Goal: Task Accomplishment & Management: Use online tool/utility

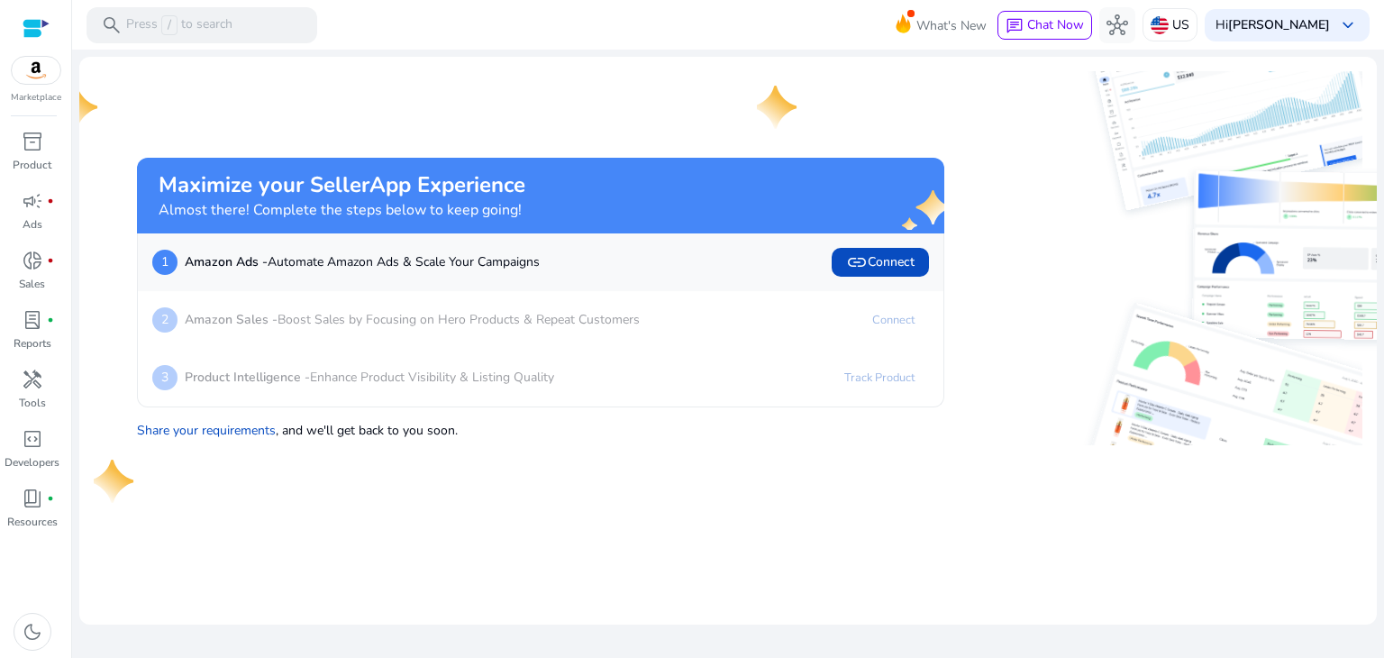
click at [39, 31] on div at bounding box center [36, 28] width 27 height 21
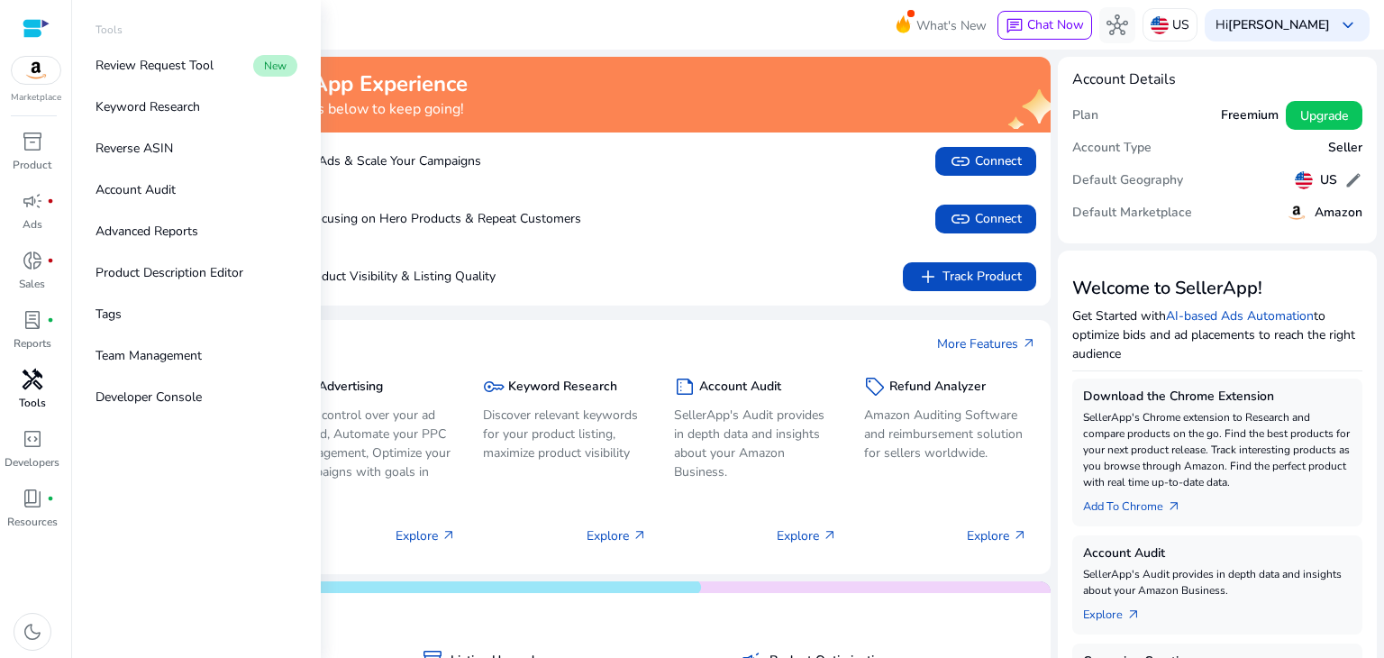
click at [35, 413] on link "handyman Tools" at bounding box center [32, 394] width 64 height 59
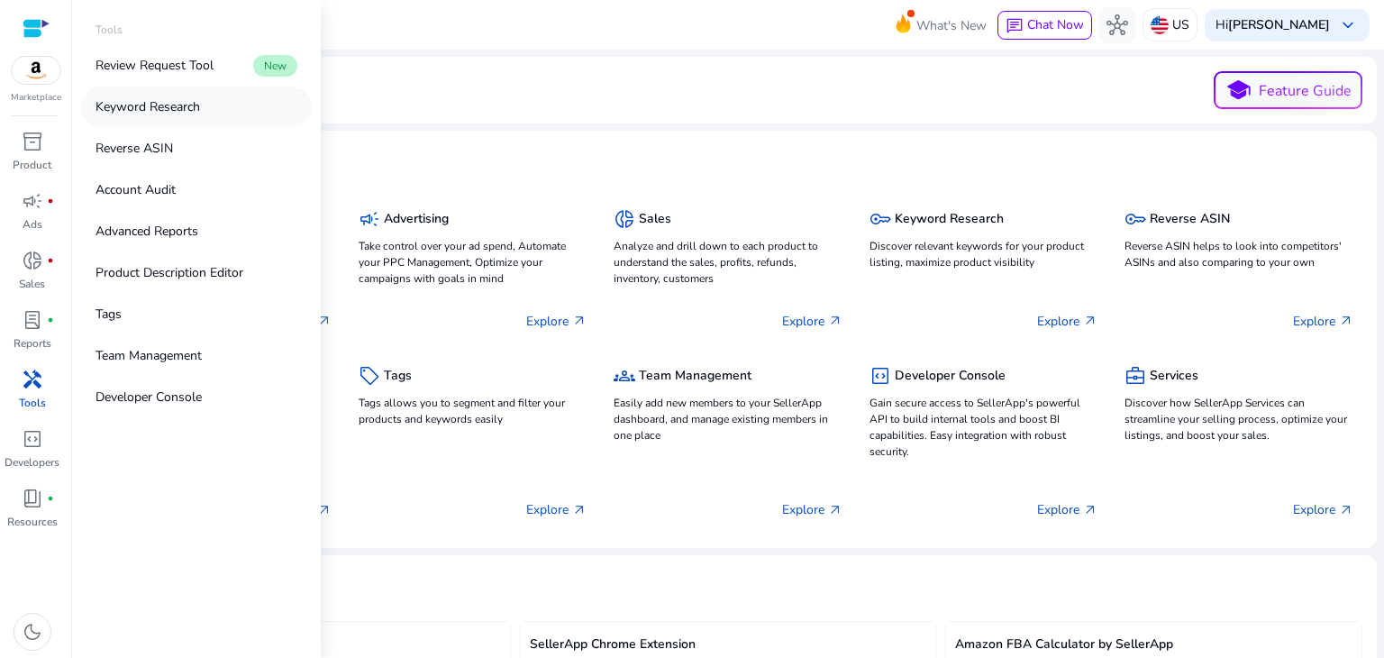
click at [162, 109] on p "Keyword Research" at bounding box center [148, 106] width 105 height 19
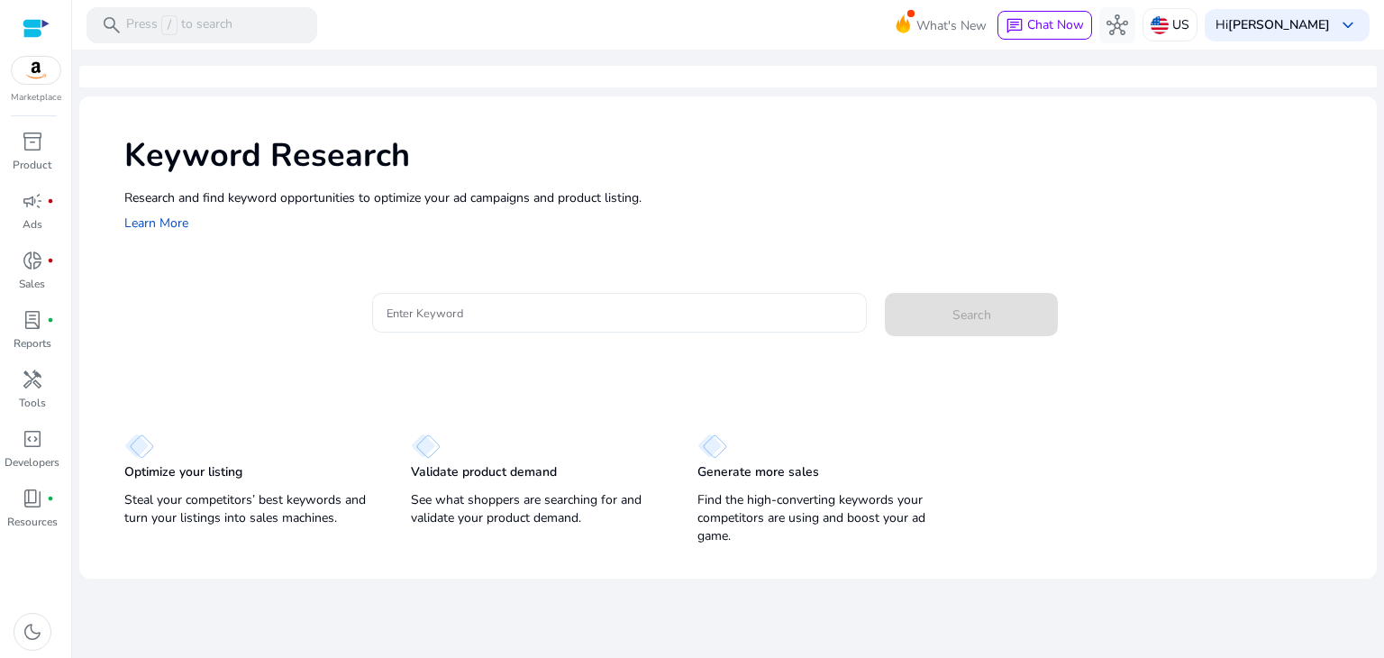
click at [462, 324] on div at bounding box center [620, 313] width 467 height 40
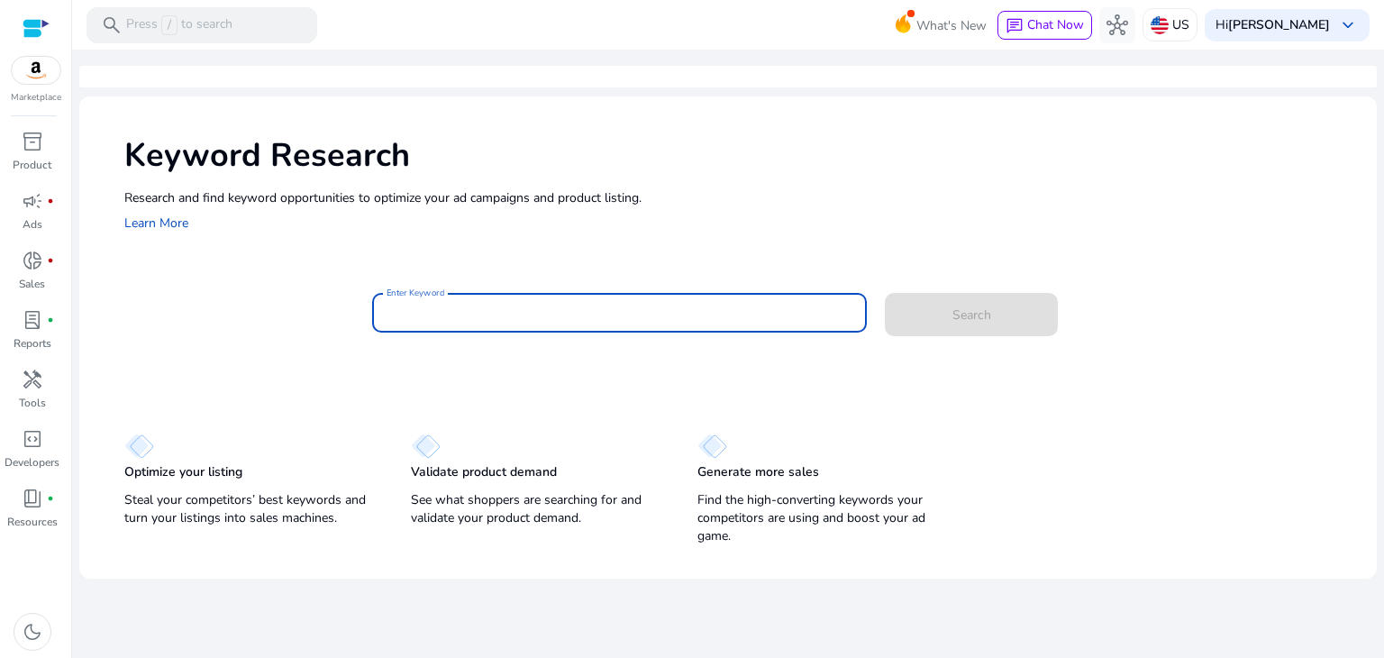
paste input "**********"
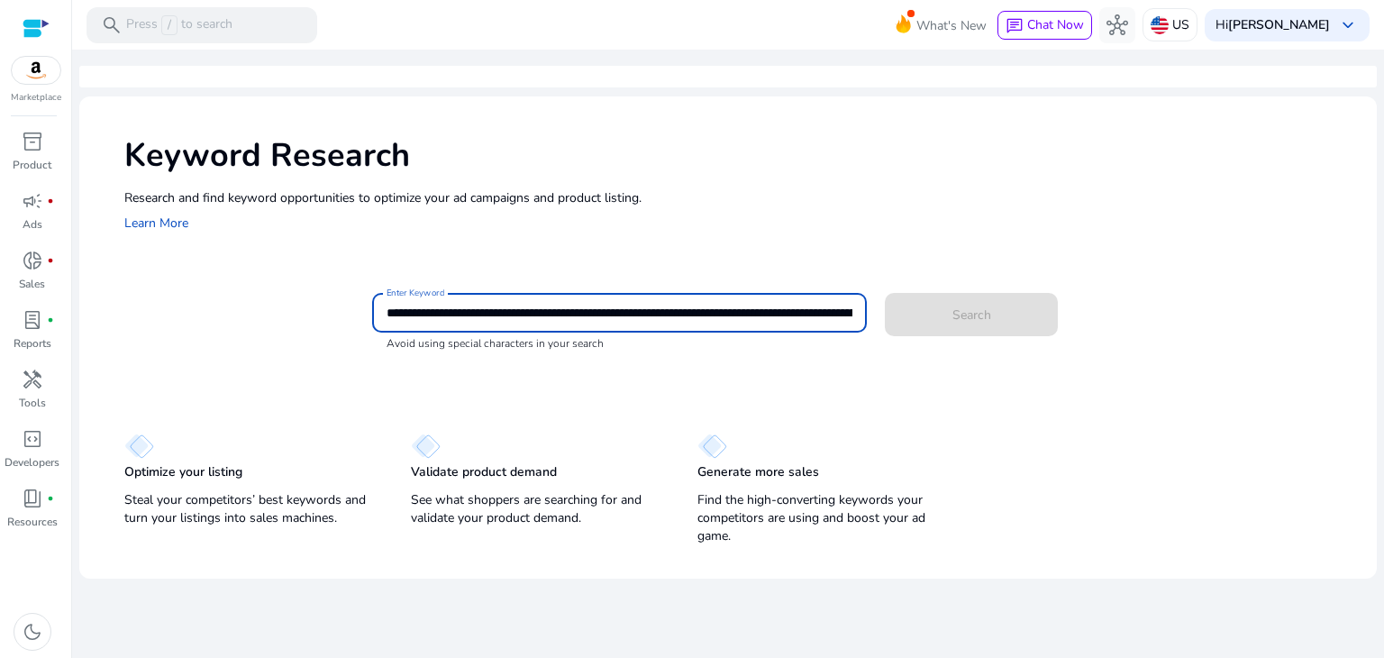
drag, startPoint x: 851, startPoint y: 311, endPoint x: 638, endPoint y: 333, distance: 213.9
click at [638, 333] on body "**********" at bounding box center [692, 329] width 1384 height 658
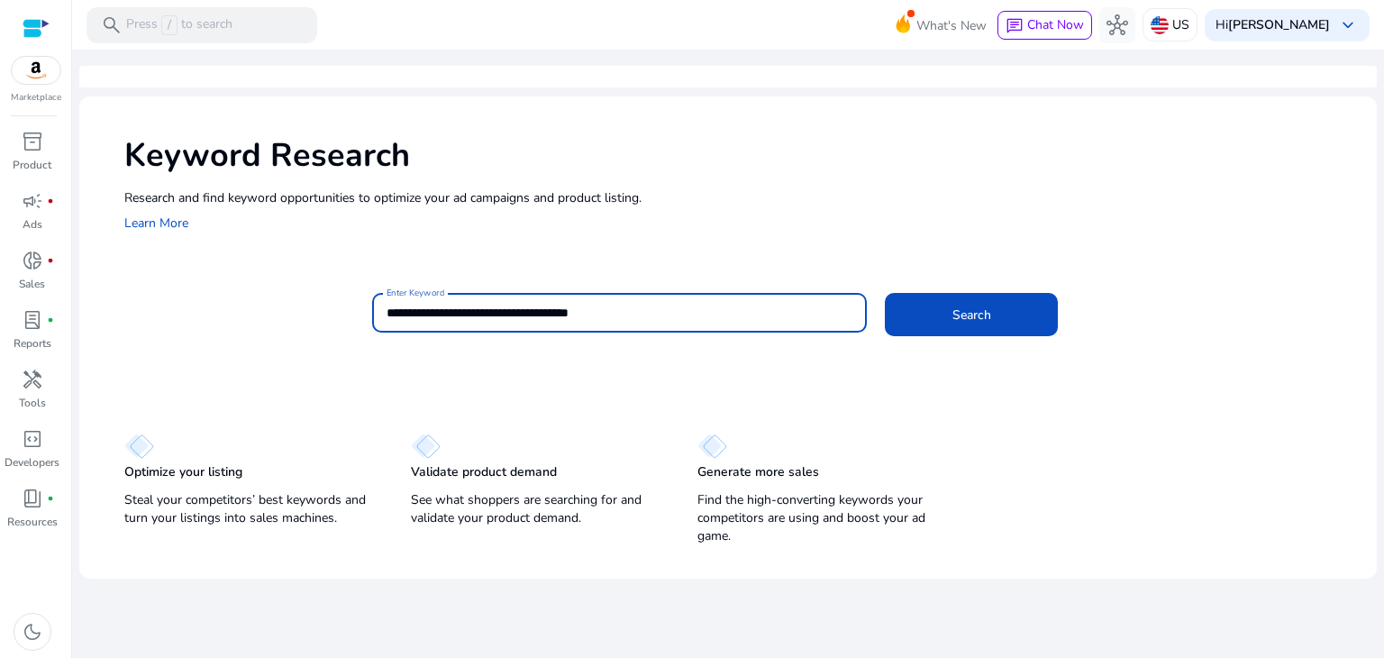
type input "**********"
click at [885, 293] on button "Search" at bounding box center [971, 314] width 173 height 43
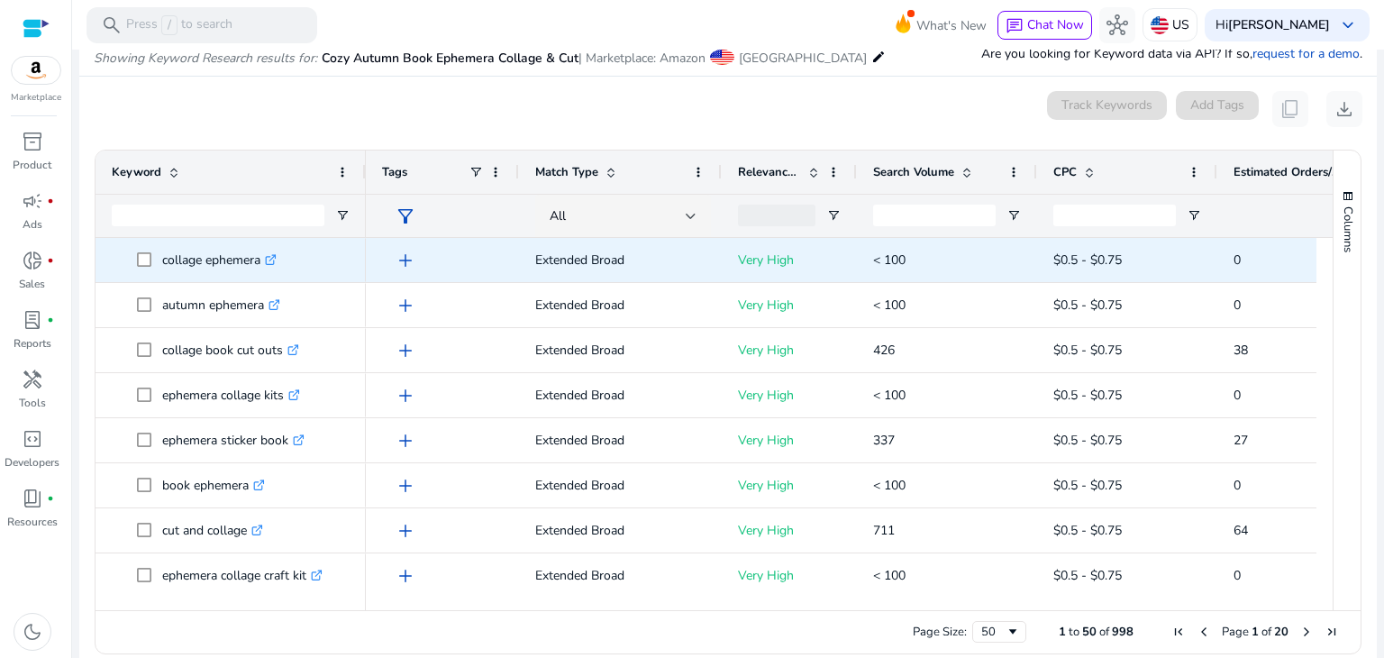
scroll to position [193, 0]
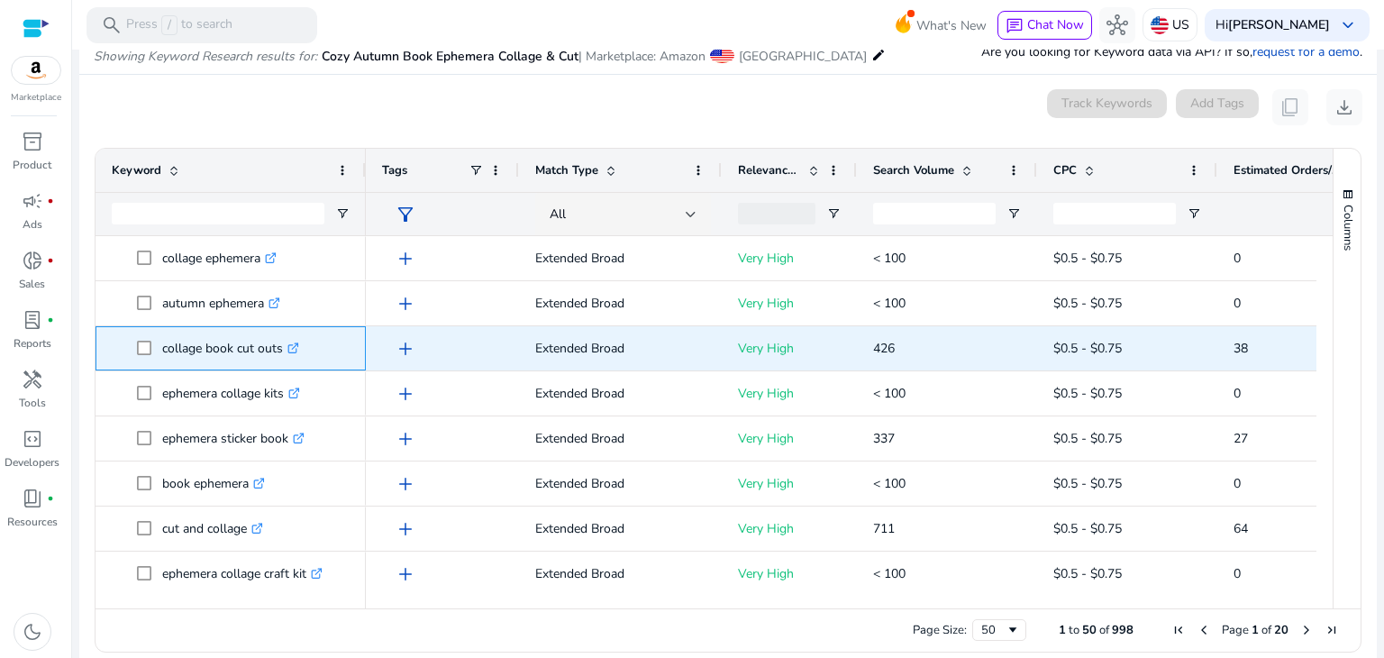
drag, startPoint x: 162, startPoint y: 349, endPoint x: 300, endPoint y: 348, distance: 137.9
click at [299, 348] on p "collage book cut outs .st0{fill:#2c8af8}" at bounding box center [230, 348] width 137 height 37
copy p "collage book cut outs"
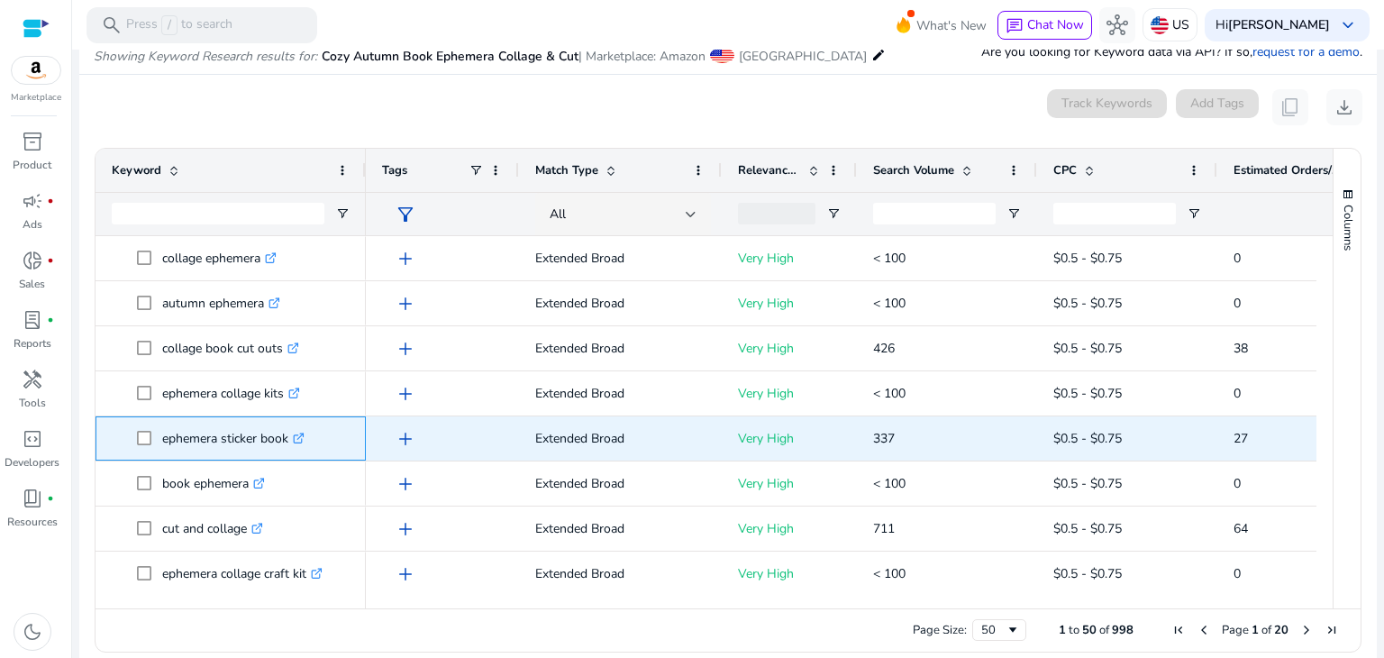
drag, startPoint x: 165, startPoint y: 437, endPoint x: 288, endPoint y: 432, distance: 123.6
click at [288, 432] on p "ephemera sticker book .st0{fill:#2c8af8}" at bounding box center [233, 438] width 142 height 37
copy p "ephemera sticker book"
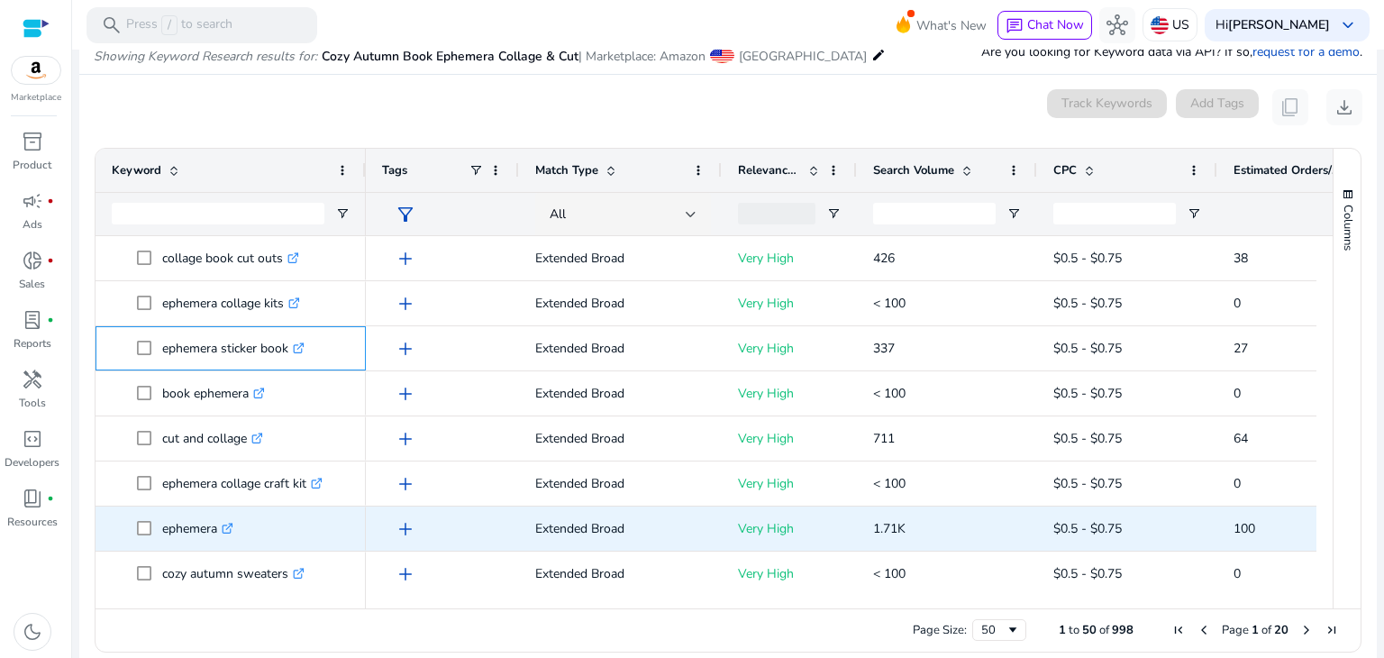
scroll to position [90, 0]
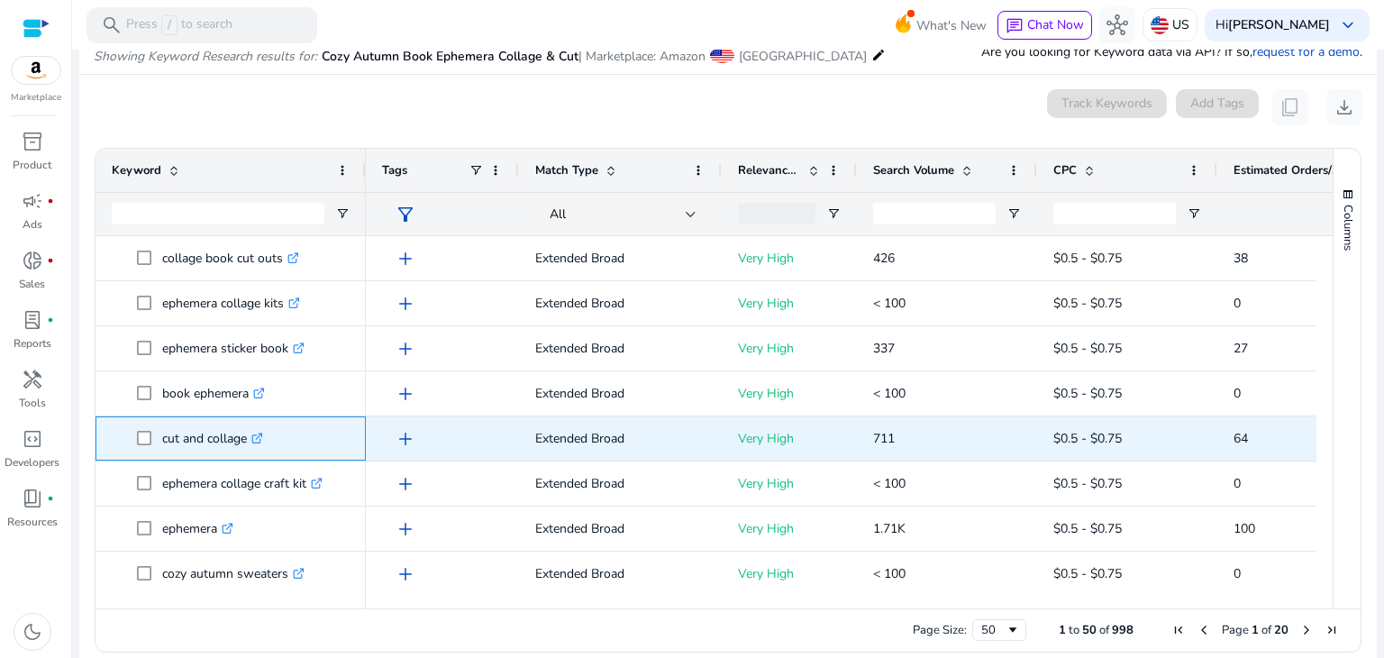
drag, startPoint x: 162, startPoint y: 434, endPoint x: 245, endPoint y: 433, distance: 82.9
click at [245, 433] on p "cut and collage .st0{fill:#2c8af8}" at bounding box center [212, 438] width 101 height 37
copy p "cut and collage"
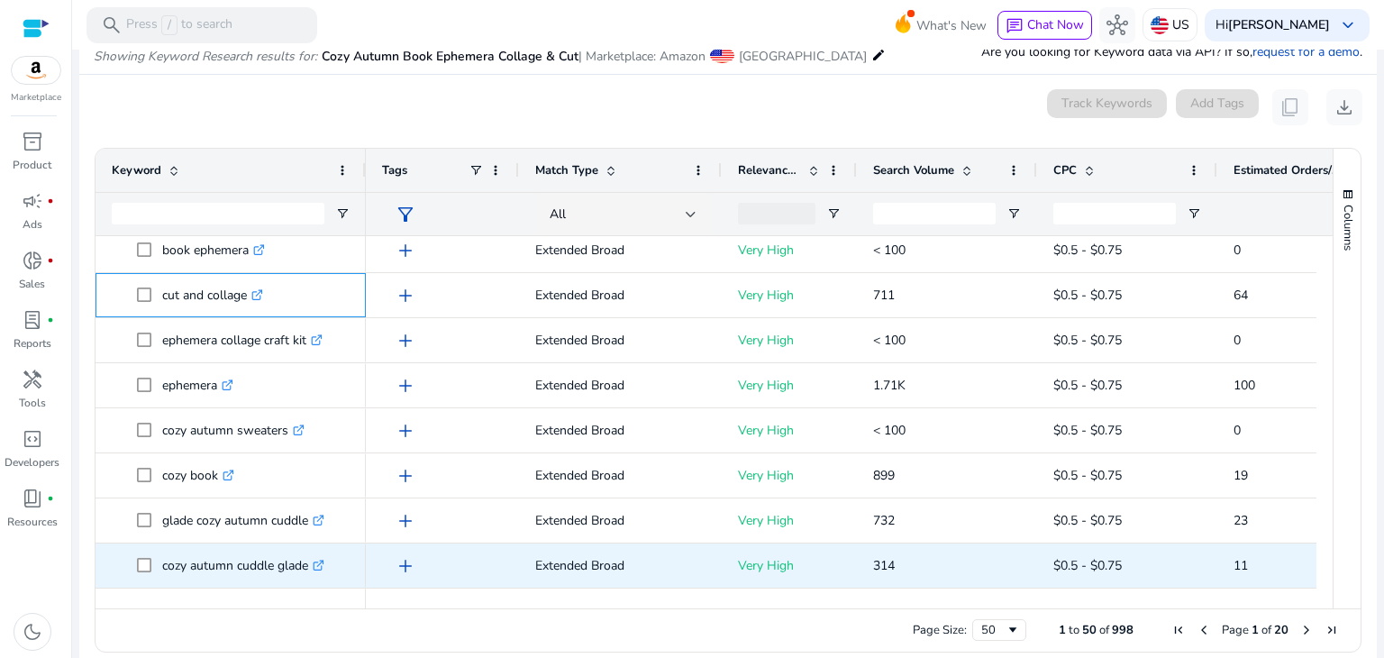
scroll to position [270, 0]
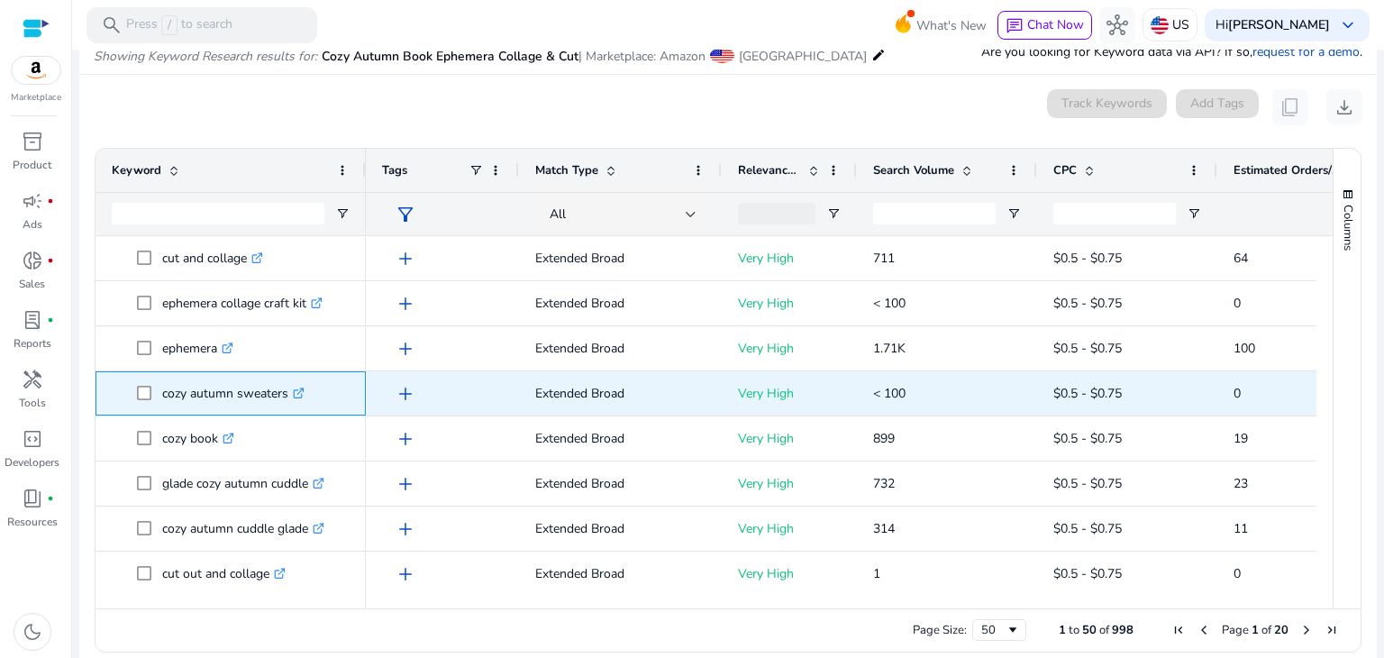
click at [160, 393] on span at bounding box center [149, 393] width 25 height 37
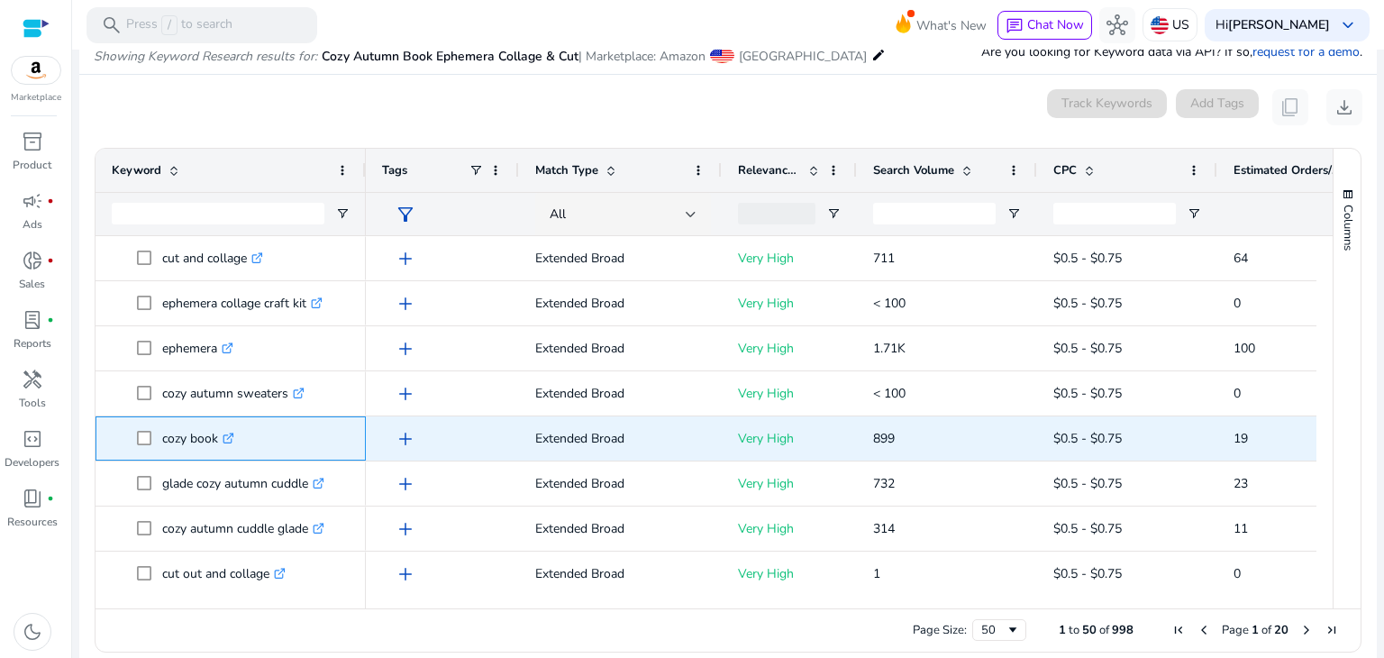
drag, startPoint x: 163, startPoint y: 433, endPoint x: 214, endPoint y: 430, distance: 51.5
click at [214, 430] on p "cozy book .st0{fill:#2c8af8}" at bounding box center [198, 438] width 72 height 37
copy p "cozy book"
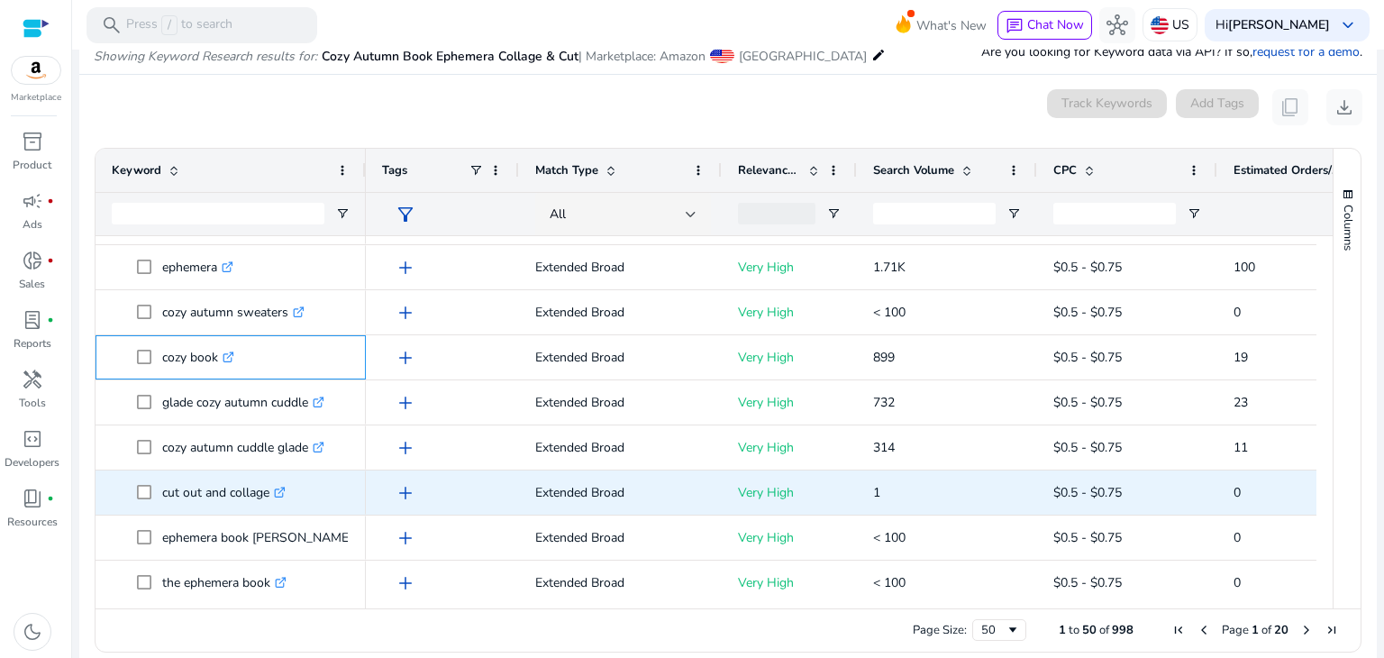
scroll to position [451, 0]
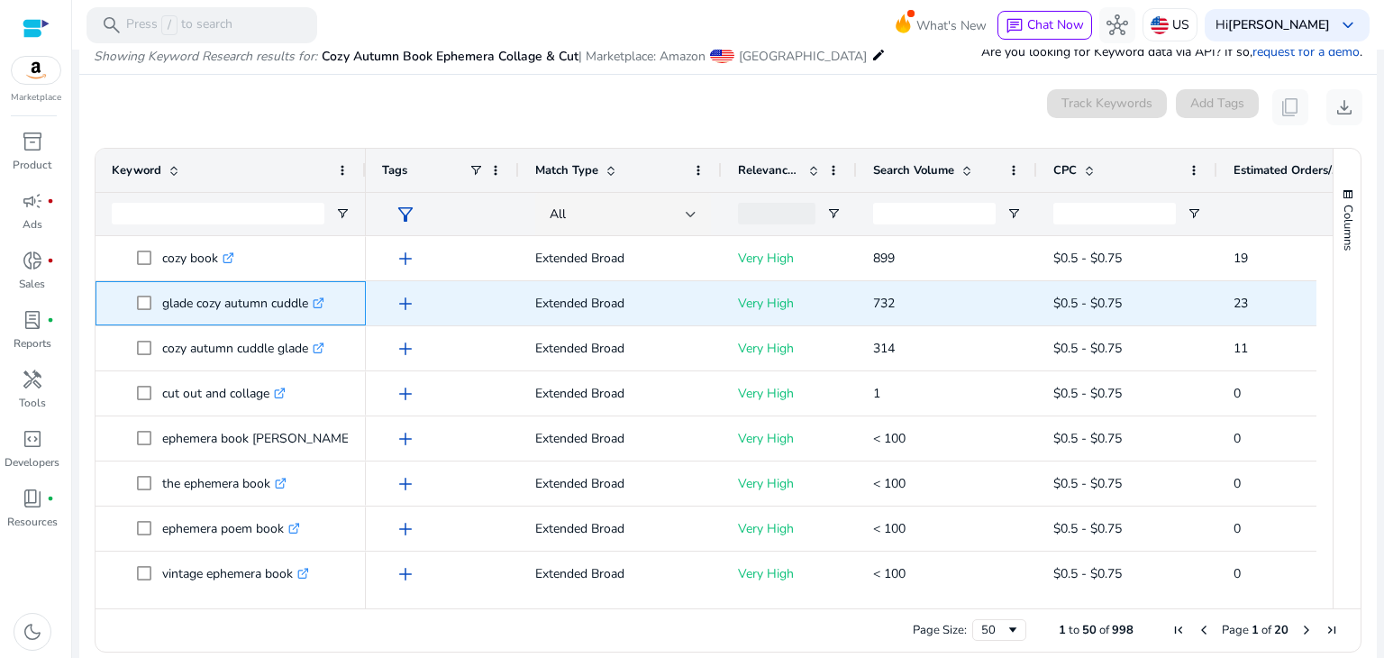
drag, startPoint x: 162, startPoint y: 304, endPoint x: 310, endPoint y: 296, distance: 148.0
click at [310, 296] on p "glade cozy autumn cuddle .st0{fill:#2c8af8}" at bounding box center [243, 303] width 162 height 37
copy p "glade cozy autumn cuddle"
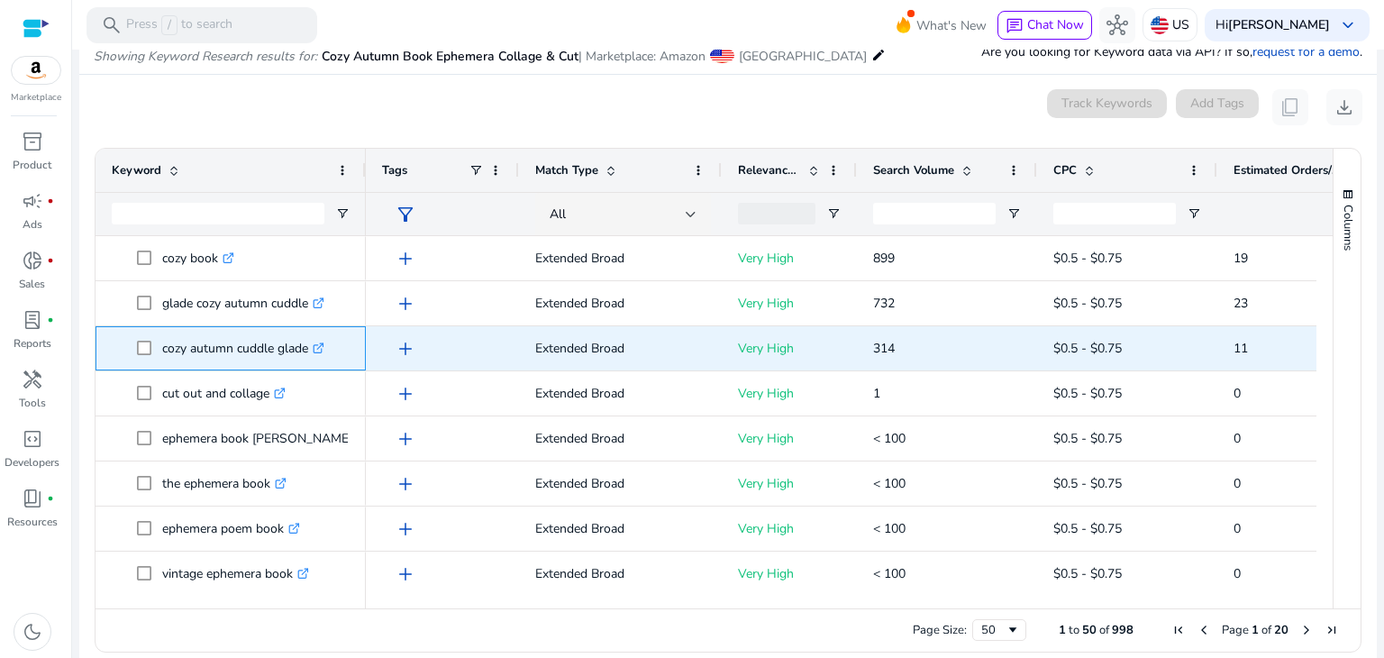
drag, startPoint x: 162, startPoint y: 346, endPoint x: 310, endPoint y: 346, distance: 147.8
click at [310, 346] on p "cozy autumn cuddle glade .st0{fill:#2c8af8}" at bounding box center [243, 348] width 162 height 37
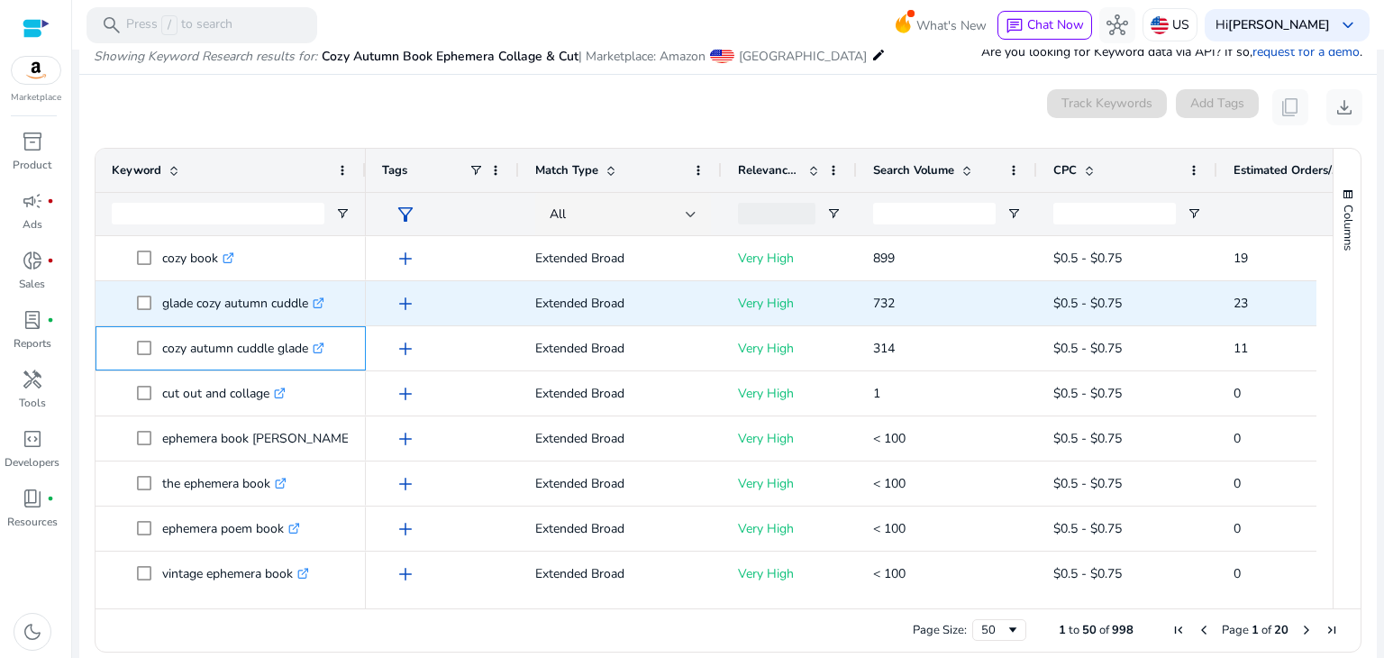
copy p "cozy autumn cuddle glade"
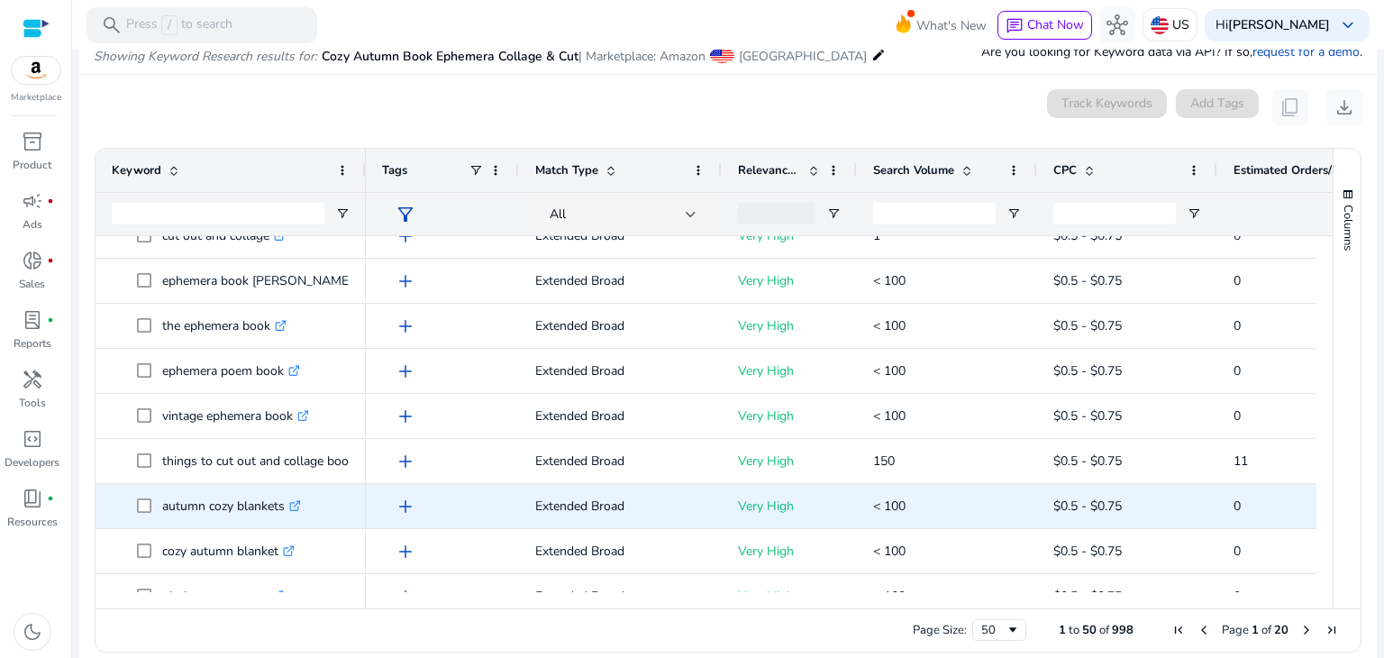
scroll to position [631, 0]
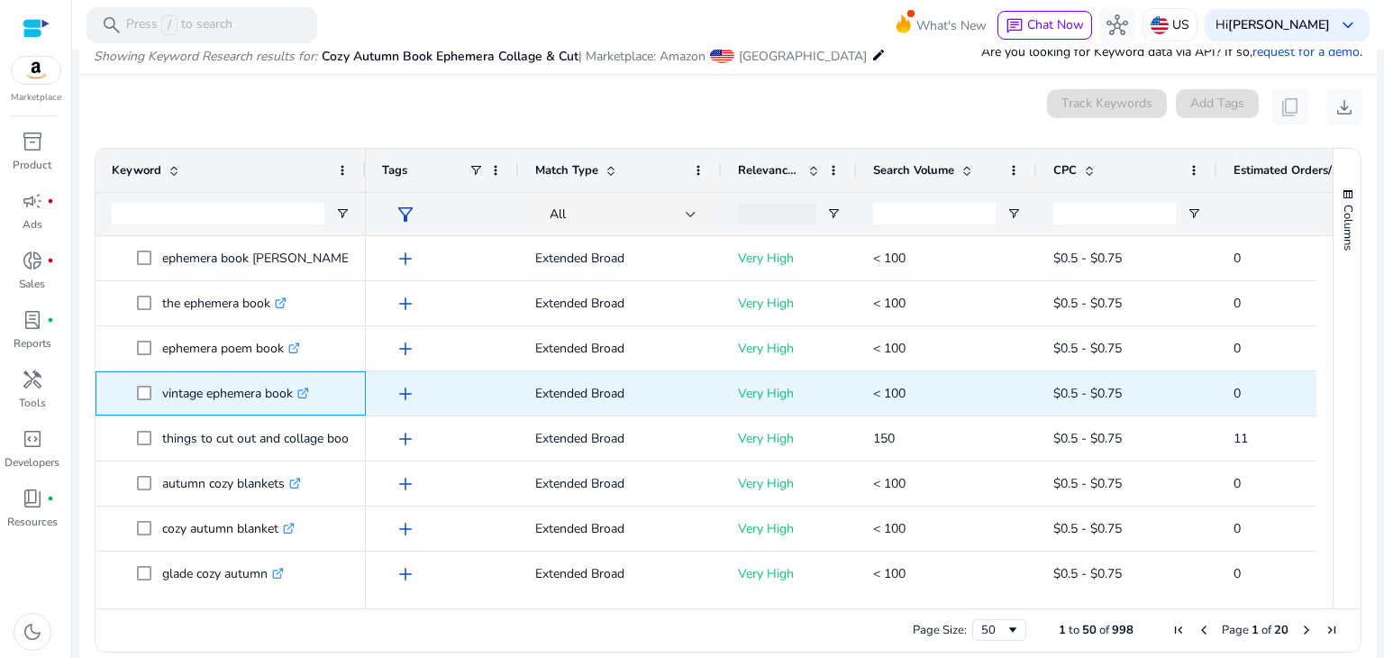
click at [158, 390] on span at bounding box center [149, 393] width 25 height 37
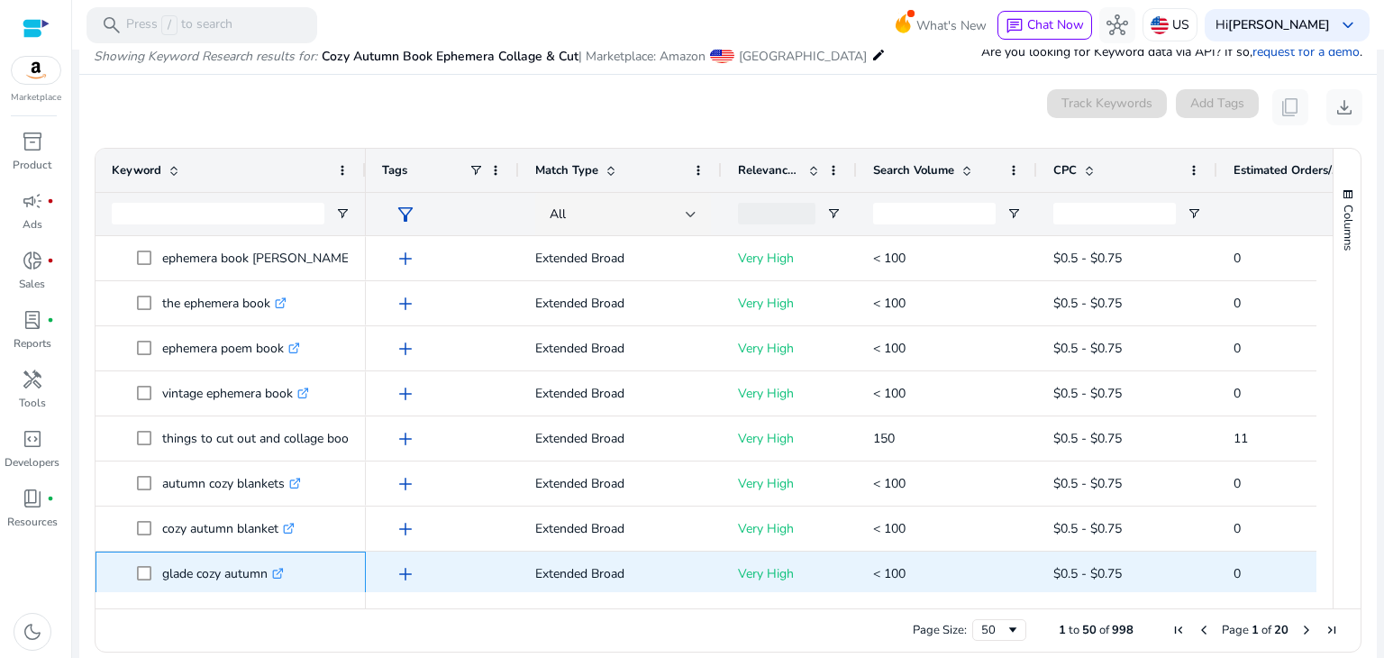
drag, startPoint x: 159, startPoint y: 574, endPoint x: 265, endPoint y: 577, distance: 106.4
click at [265, 577] on span "glade cozy autumn .st0{fill:#2c8af8}" at bounding box center [243, 573] width 213 height 37
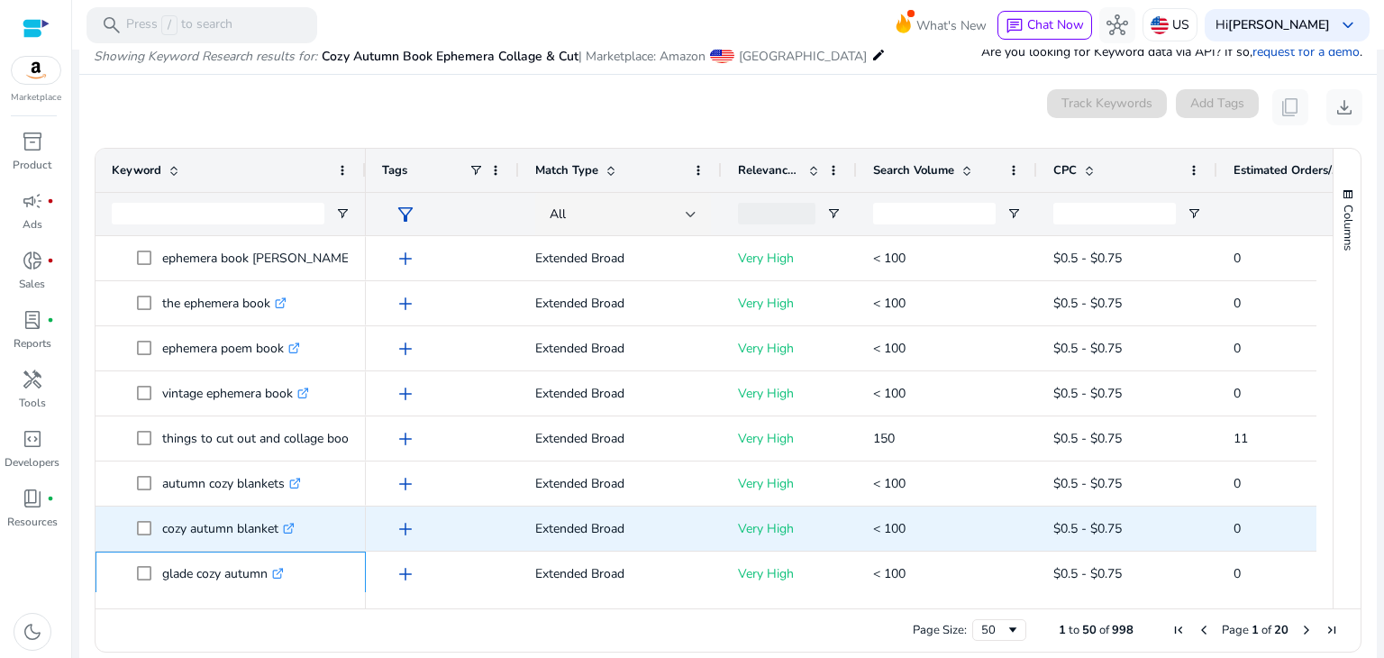
copy span "glade cozy autumn"
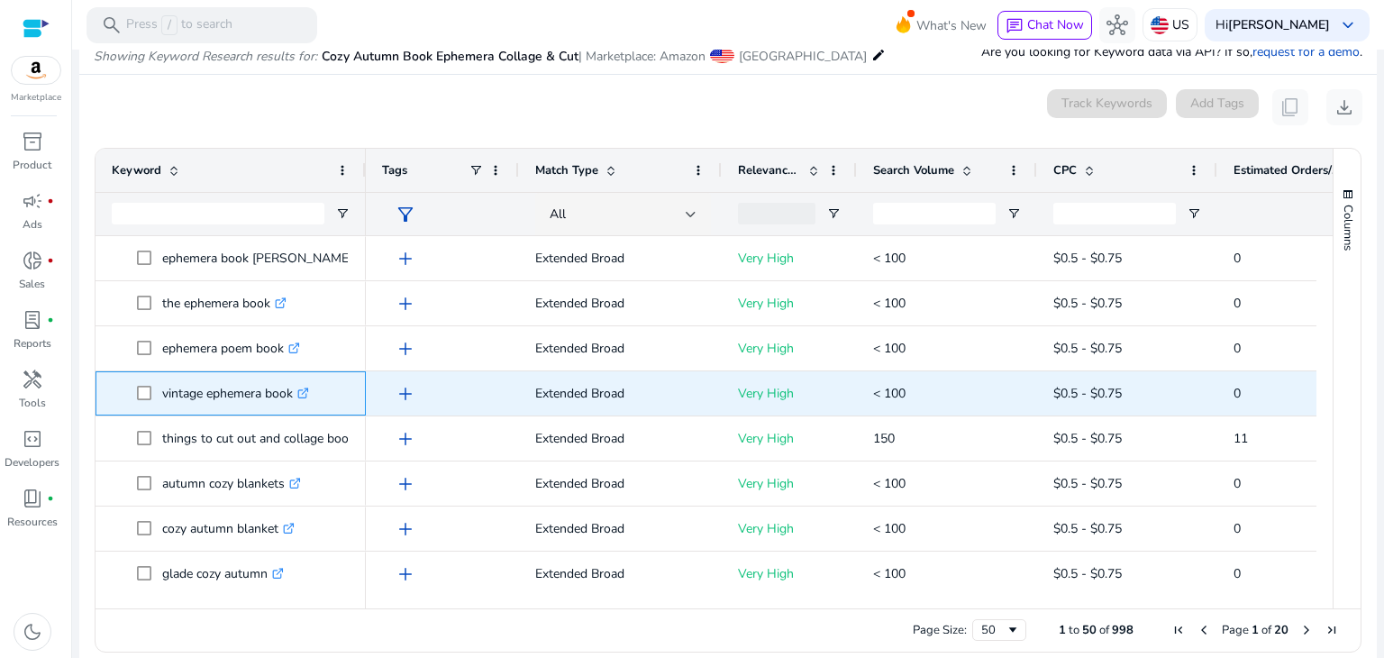
click at [158, 390] on span at bounding box center [149, 393] width 25 height 37
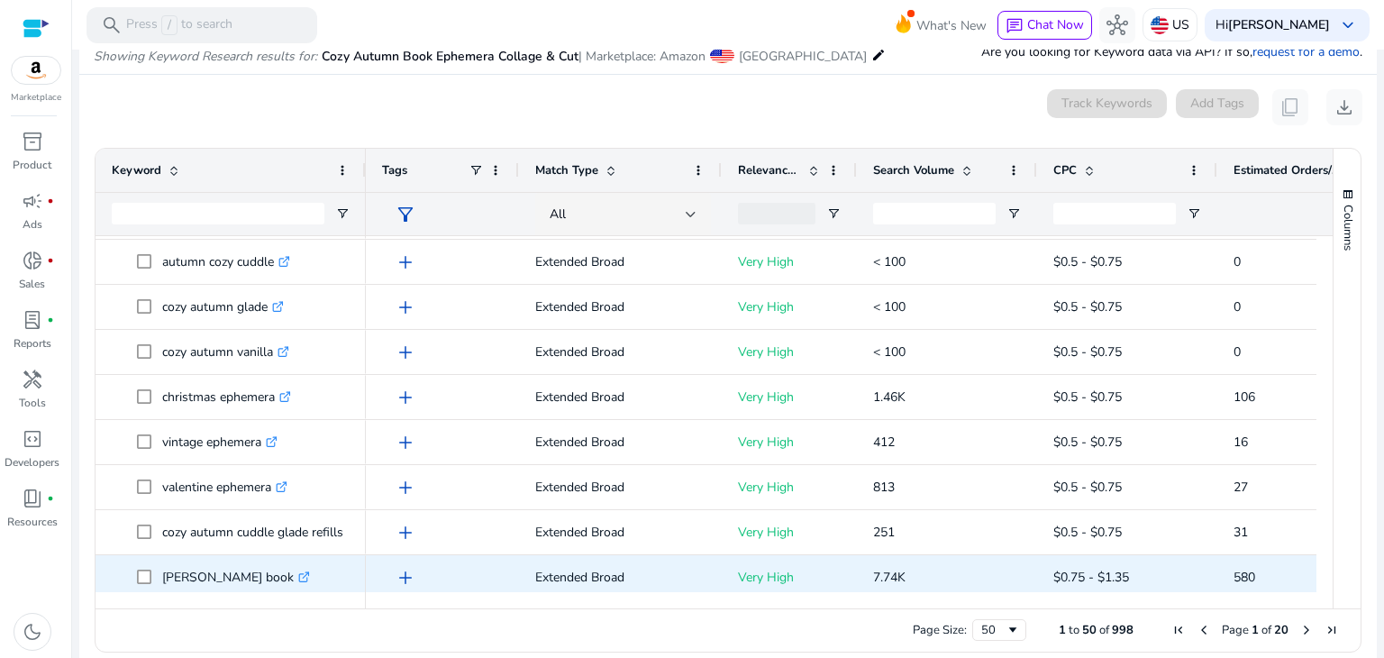
scroll to position [1081, 0]
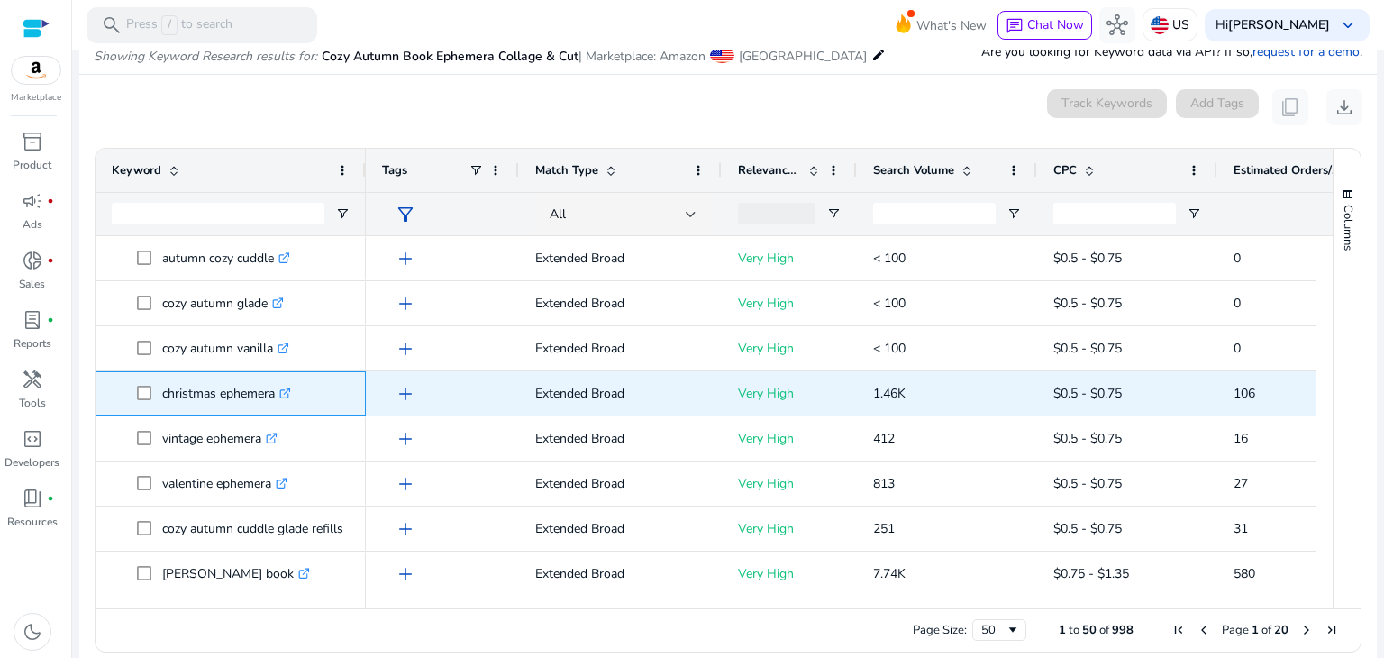
drag, startPoint x: 162, startPoint y: 394, endPoint x: 275, endPoint y: 390, distance: 112.7
click at [275, 390] on p "christmas ephemera .st0{fill:#2c8af8}" at bounding box center [226, 393] width 129 height 37
copy p "christmas ephemera"
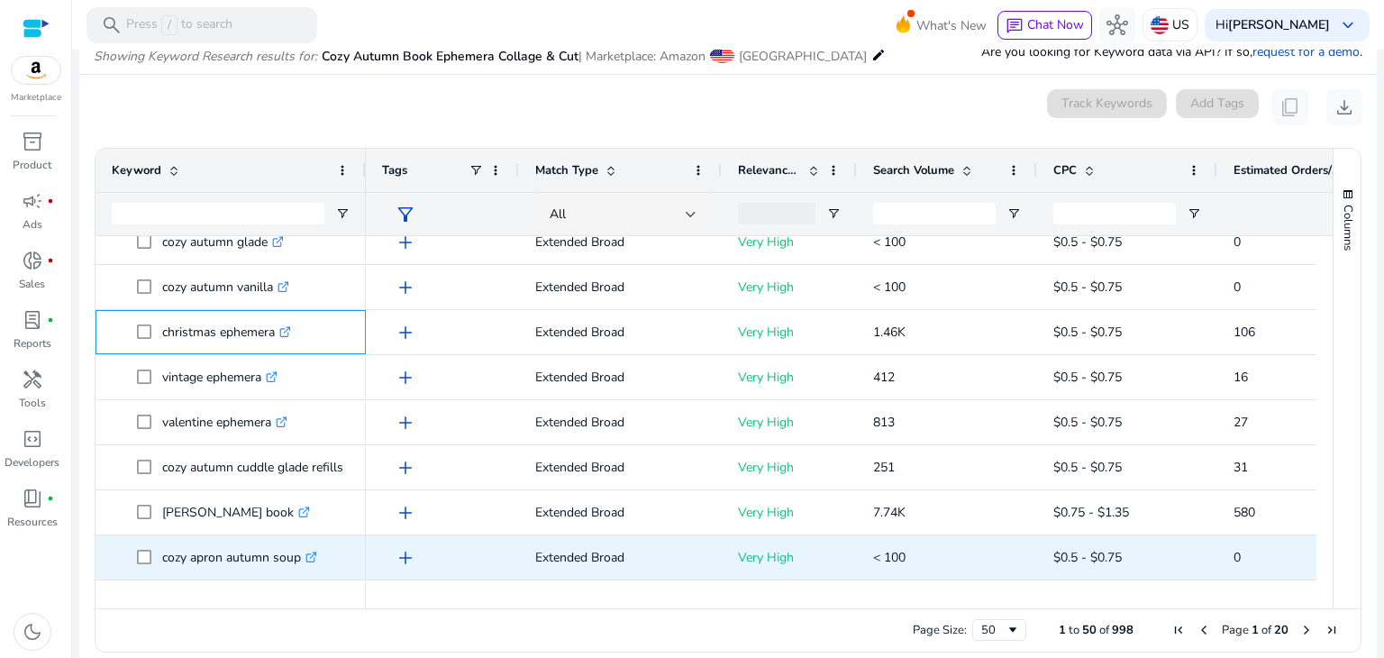
scroll to position [0, 0]
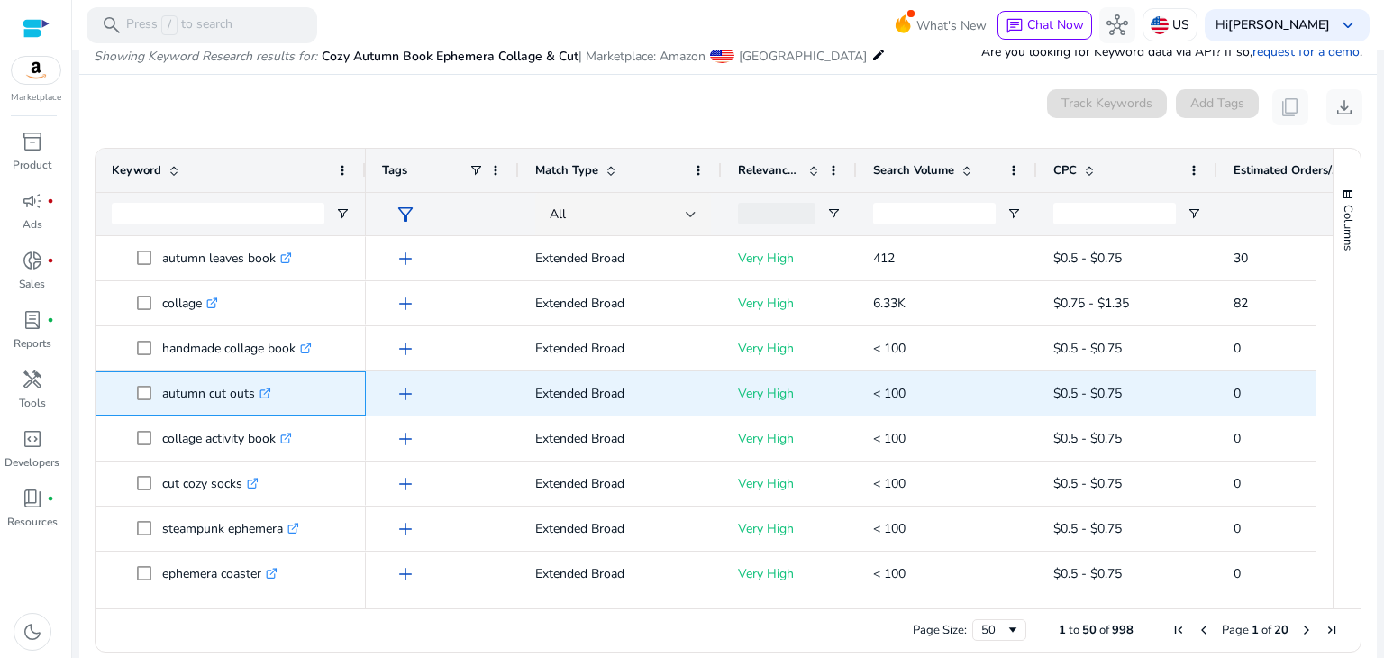
drag, startPoint x: 163, startPoint y: 392, endPoint x: 252, endPoint y: 397, distance: 89.4
click at [252, 397] on p "autumn cut outs .st0{fill:#2c8af8}" at bounding box center [216, 393] width 109 height 37
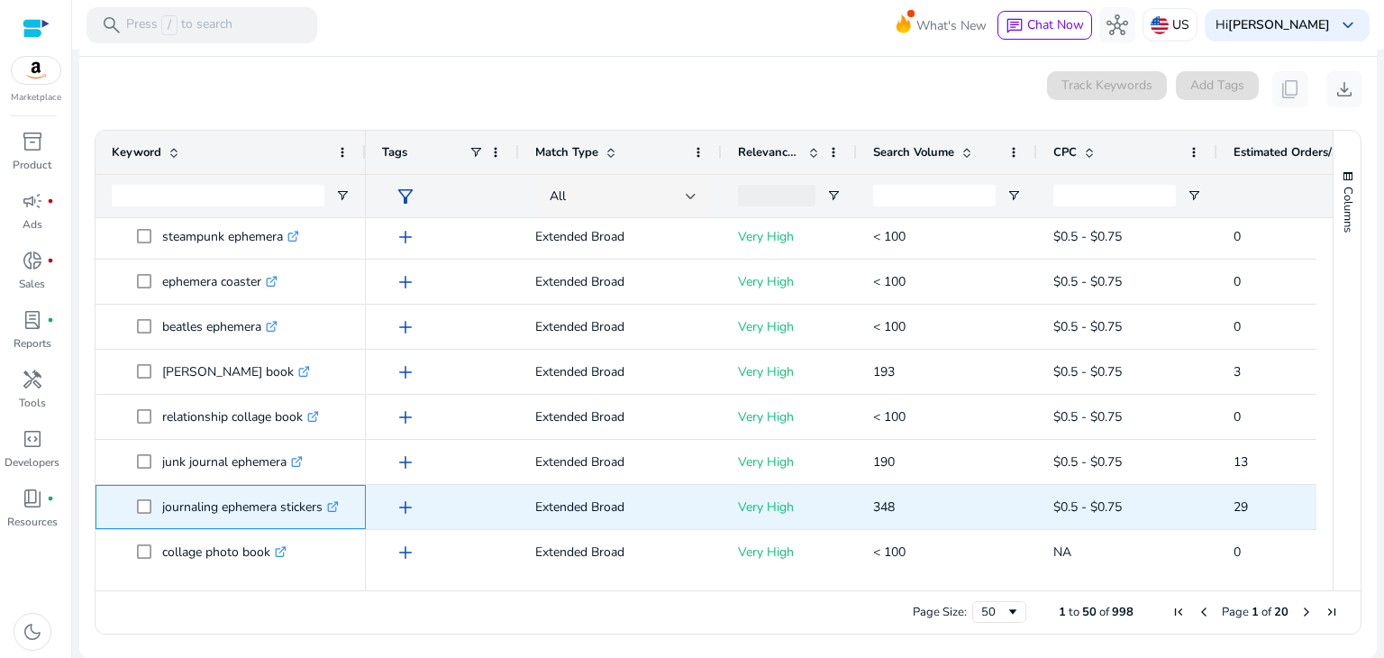
drag, startPoint x: 162, startPoint y: 506, endPoint x: 325, endPoint y: 512, distance: 163.2
click at [325, 512] on p "journaling ephemera stickers .st0{fill:#2c8af8}" at bounding box center [250, 506] width 177 height 37
copy p "journaling ephemera stickers"
